Goal: Transaction & Acquisition: Purchase product/service

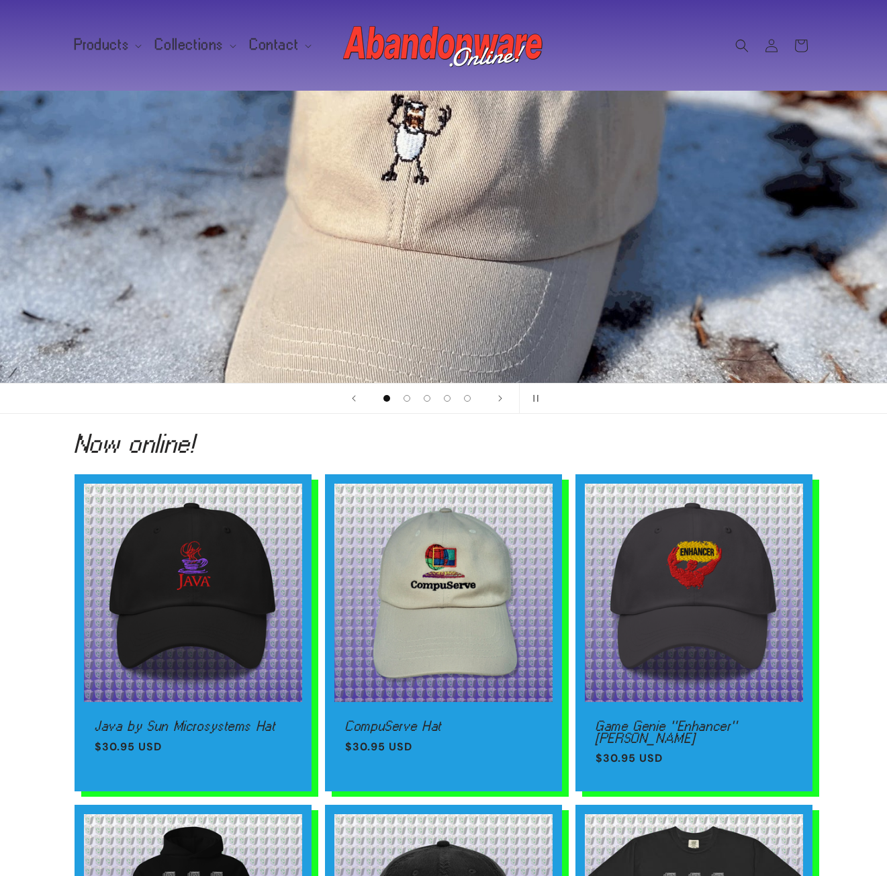
scroll to position [67, 0]
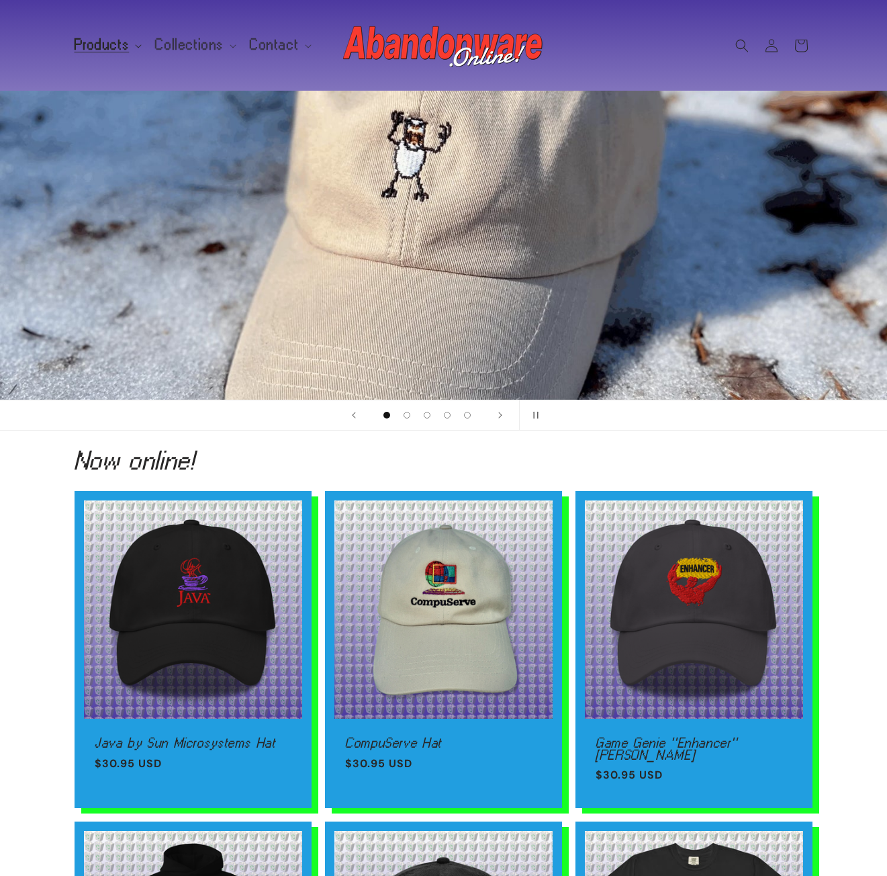
click at [97, 46] on span "Products" at bounding box center [102, 45] width 55 height 12
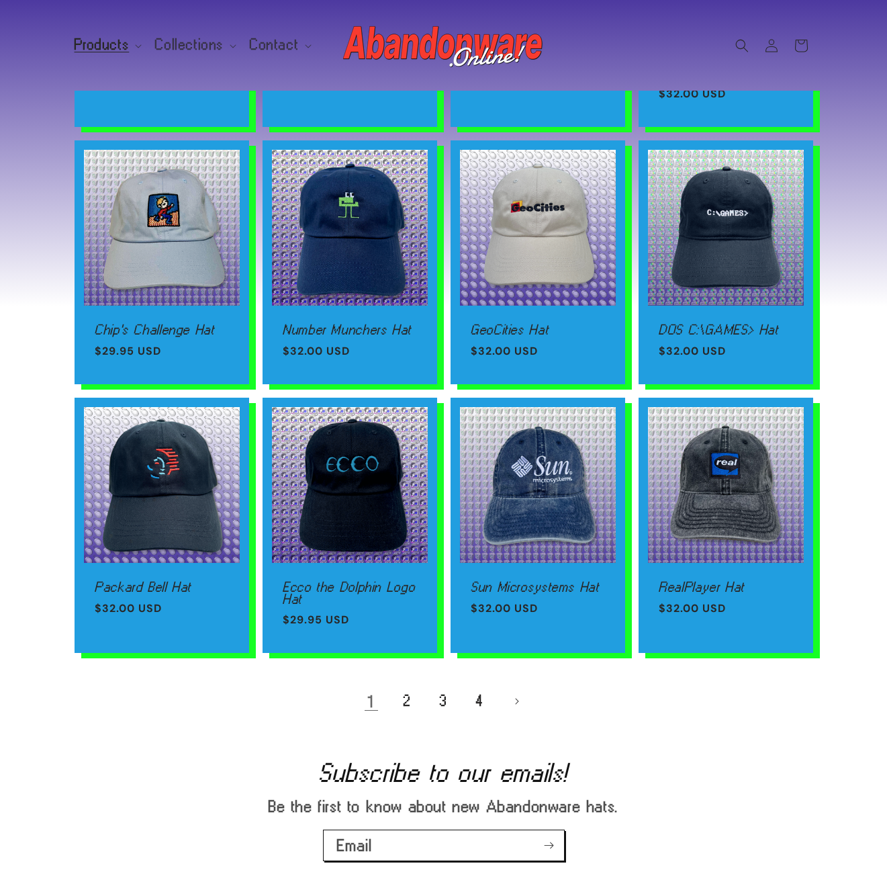
scroll to position [791, 0]
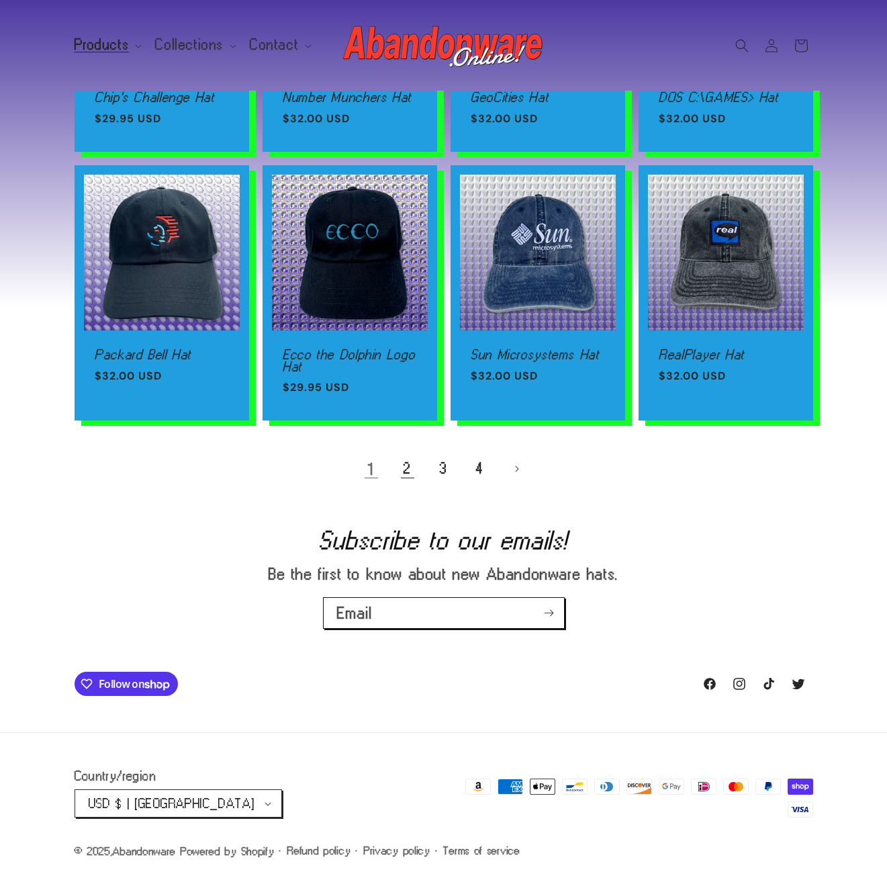
click at [404, 465] on link "2" at bounding box center [408, 469] width 30 height 30
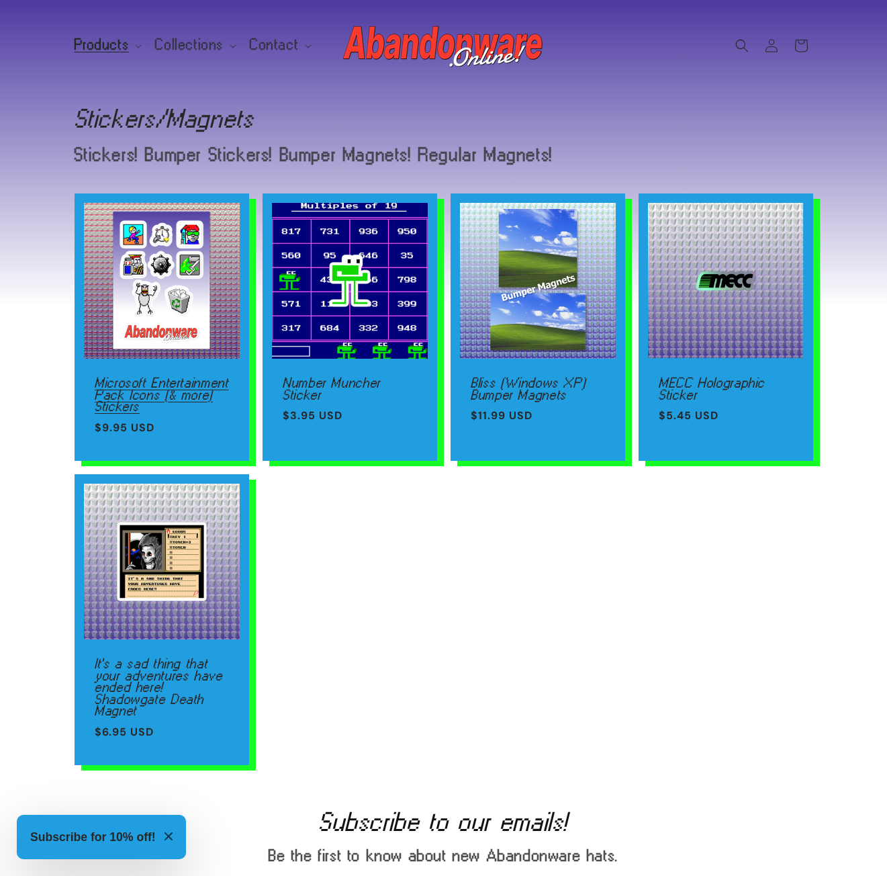
click at [140, 377] on link "Microsoft Entertainment Pack Icons (& more) Stickers" at bounding box center [162, 395] width 134 height 36
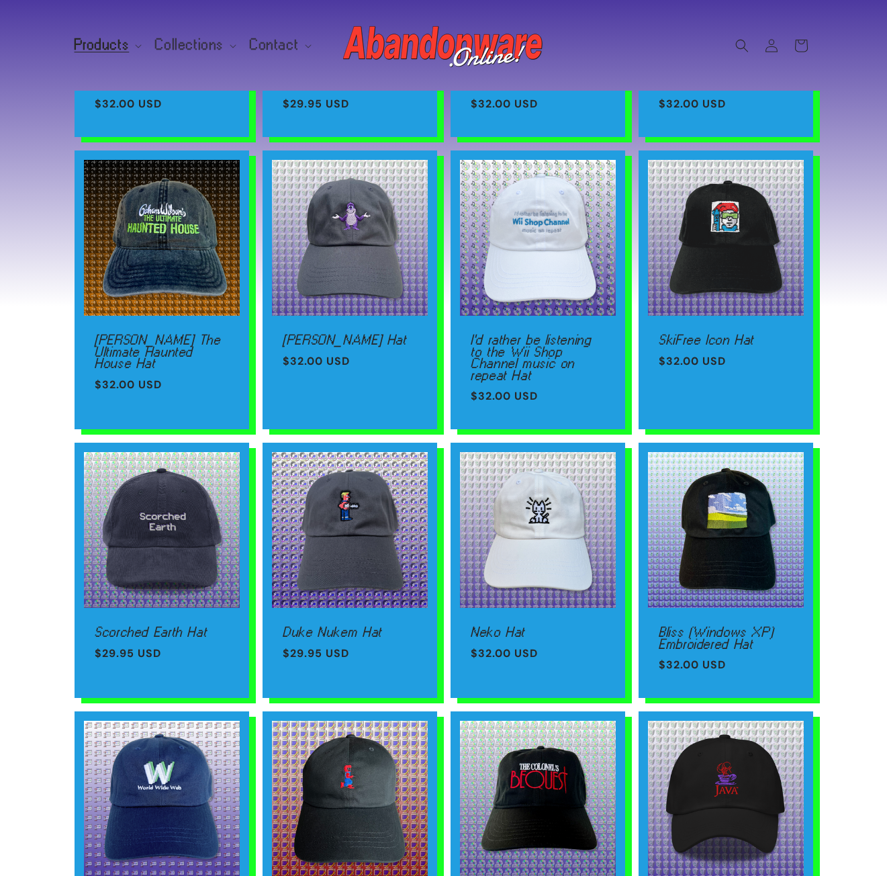
scroll to position [672, 0]
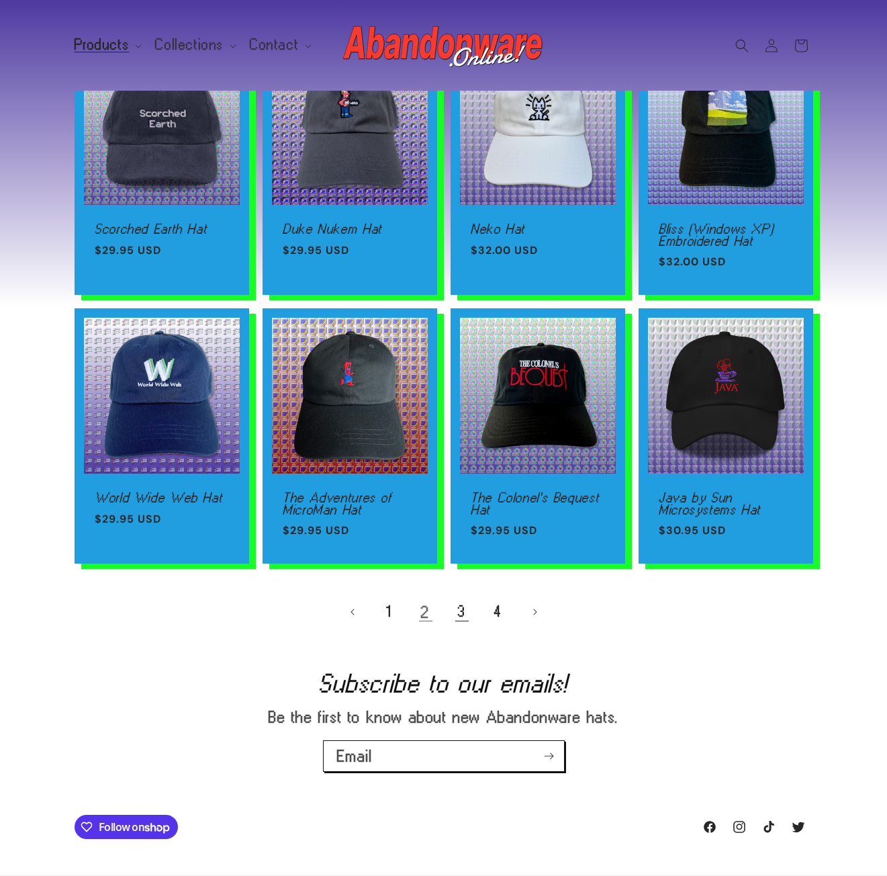
click at [469, 613] on link "3" at bounding box center [462, 612] width 30 height 30
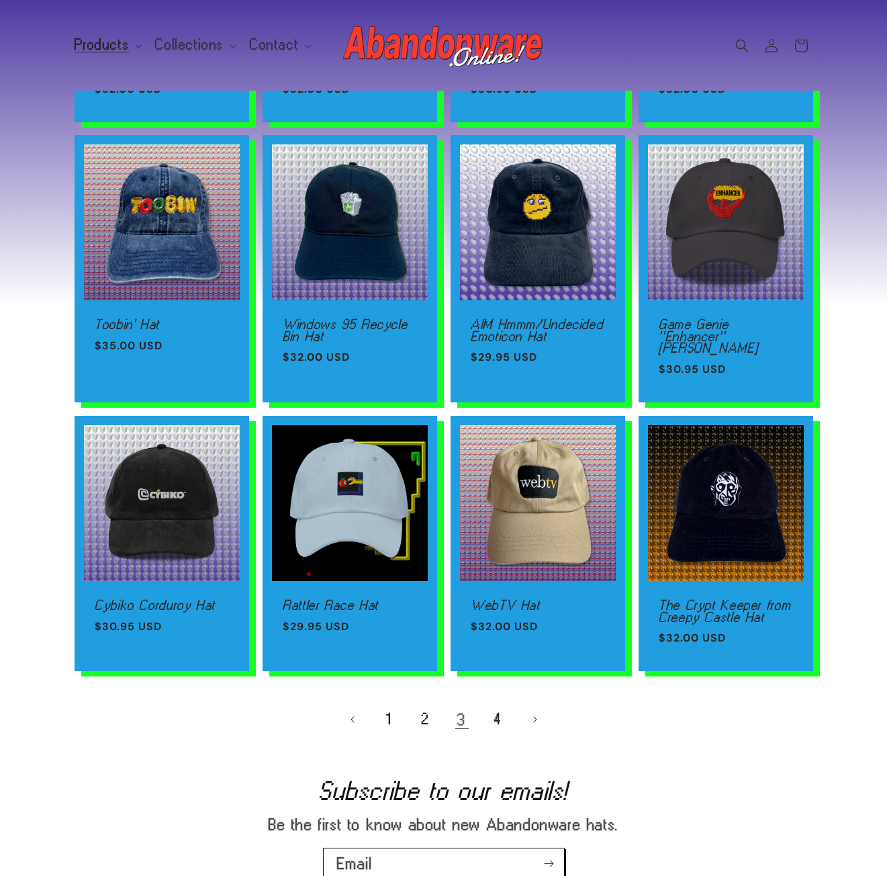
scroll to position [604, 0]
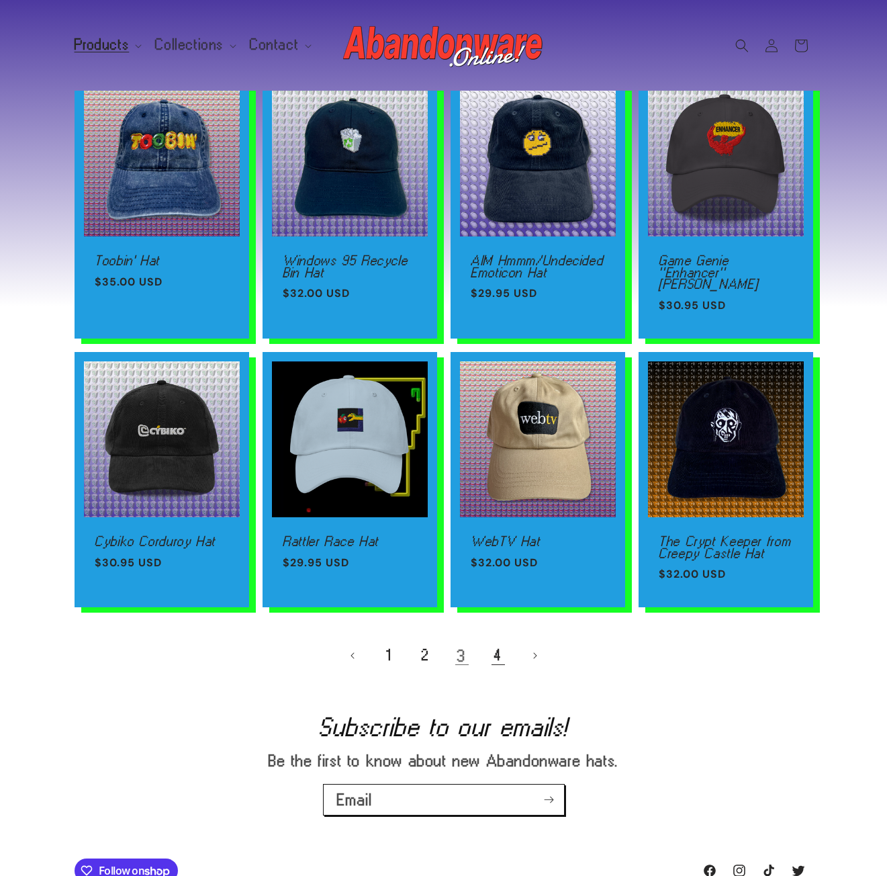
click at [507, 643] on link "4" at bounding box center [499, 656] width 30 height 30
